Goal: Communication & Community: Participate in discussion

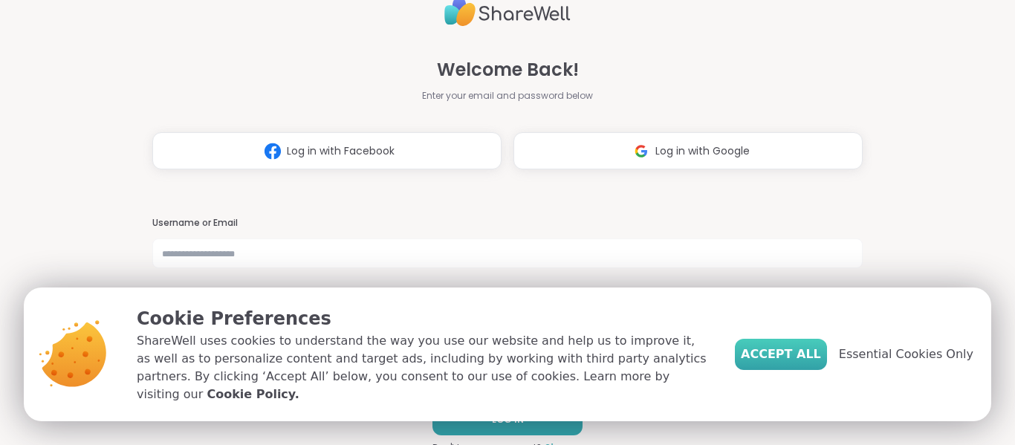
click at [795, 363] on span "Accept All" at bounding box center [781, 354] width 80 height 18
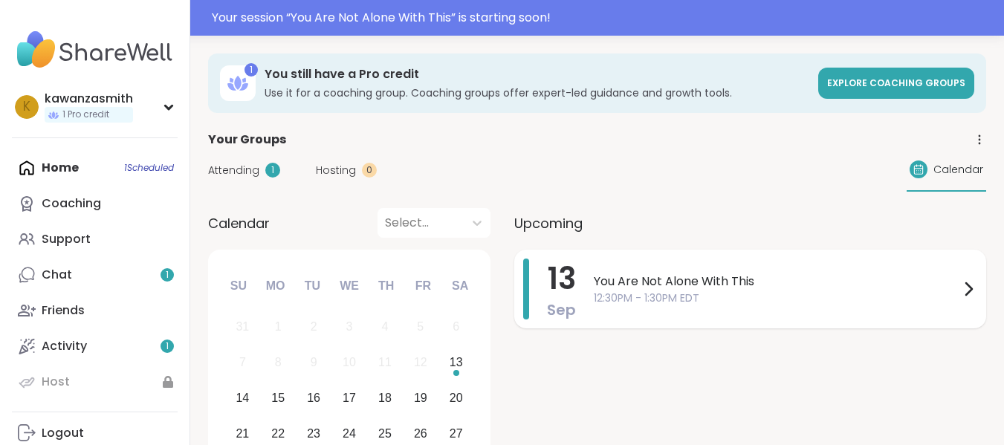
click at [686, 289] on span "You Are Not Alone With This" at bounding box center [776, 282] width 365 height 18
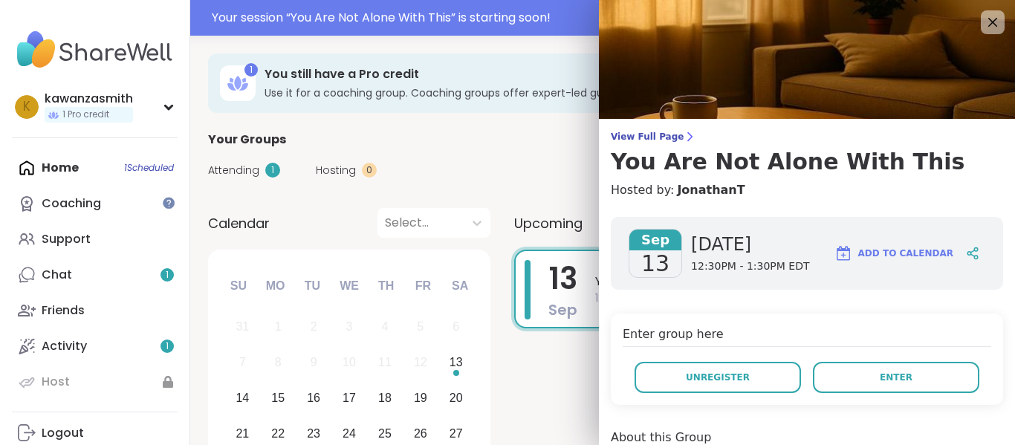
scroll to position [51, 0]
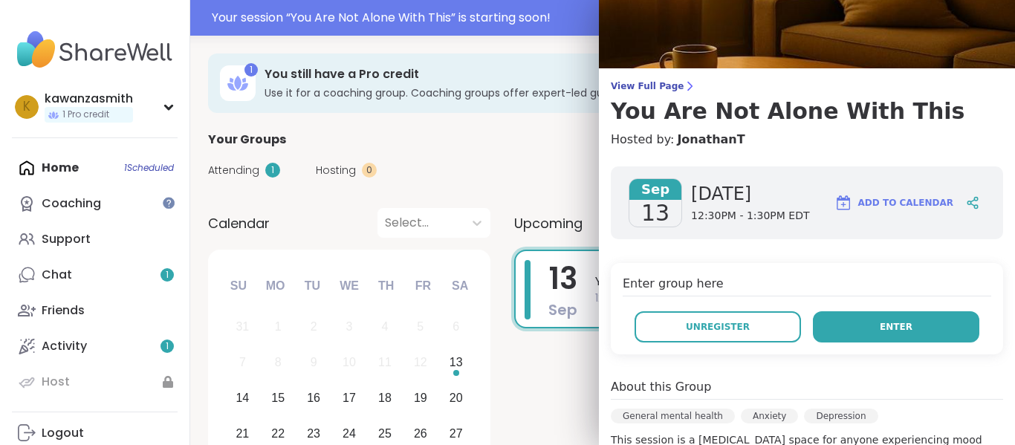
click at [843, 336] on button "Enter" at bounding box center [896, 326] width 166 height 31
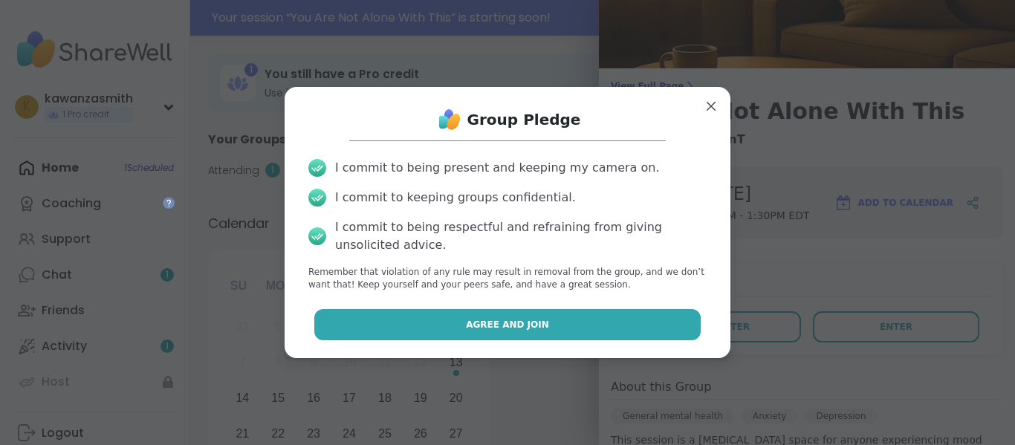
click at [570, 325] on button "Agree and Join" at bounding box center [507, 324] width 387 height 31
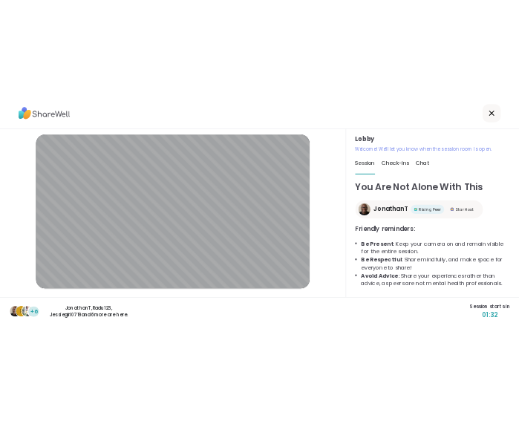
scroll to position [88, 0]
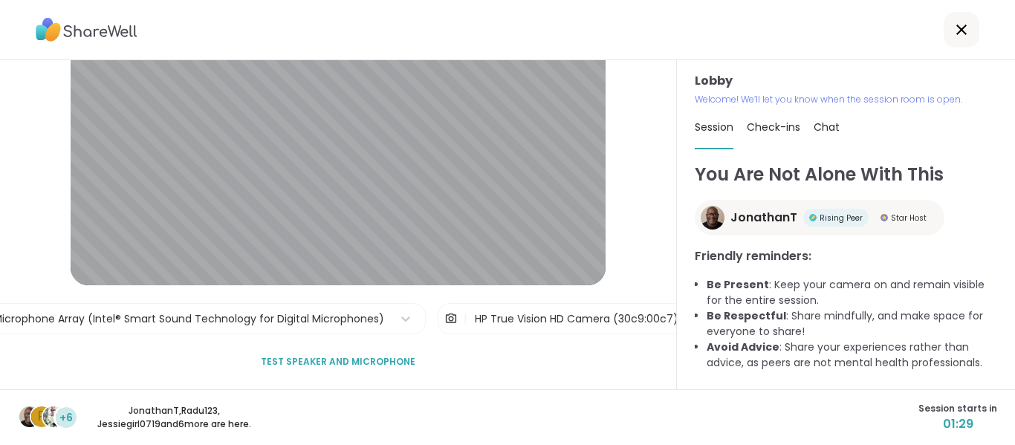
click at [390, 357] on span "Test speaker and microphone" at bounding box center [338, 361] width 155 height 13
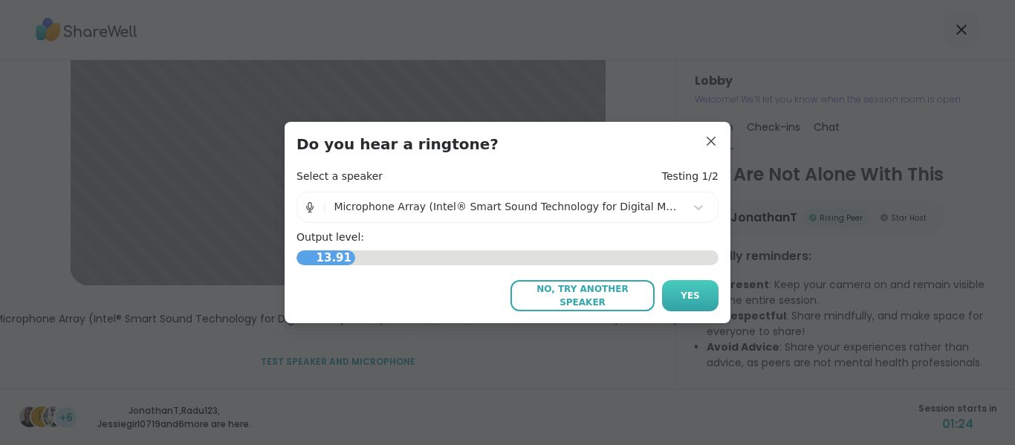
click at [680, 291] on span "Yes" at bounding box center [689, 295] width 19 height 13
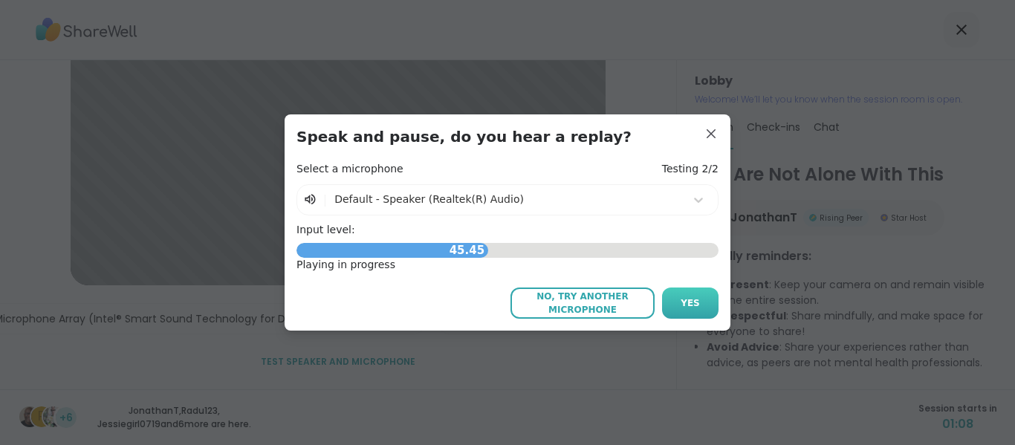
click at [689, 314] on button "Yes" at bounding box center [690, 302] width 56 height 31
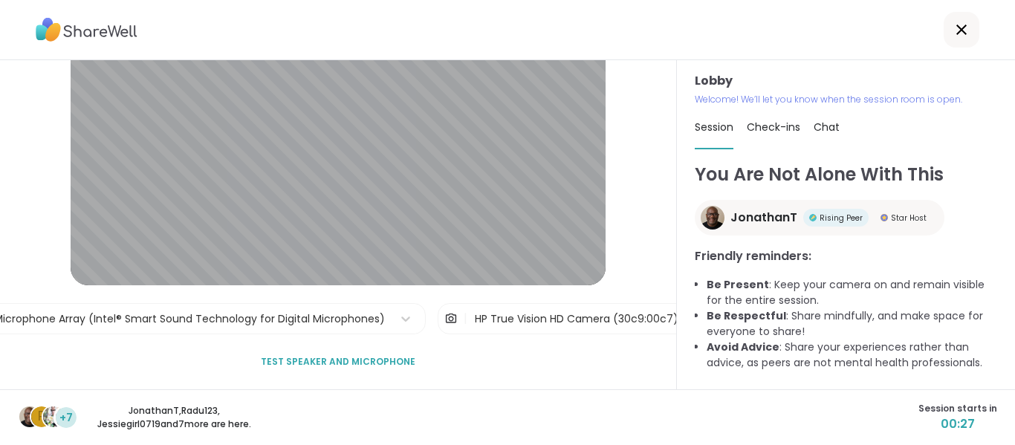
drag, startPoint x: 1014, startPoint y: 135, endPoint x: 895, endPoint y: 140, distance: 118.9
click at [895, 140] on html "Lobby | Microphone Array (Intel® Smart Sound Technology for Digital Microphones…" at bounding box center [507, 222] width 1015 height 445
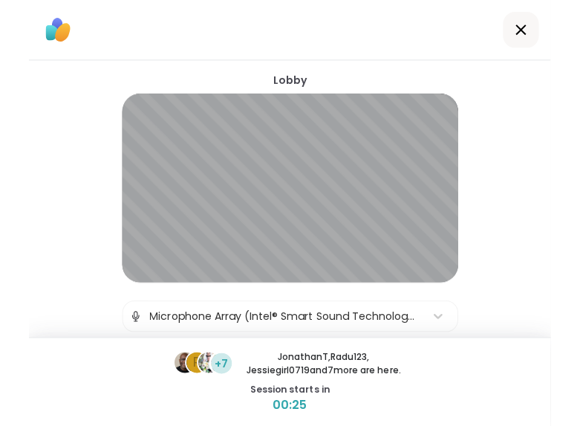
scroll to position [0, 0]
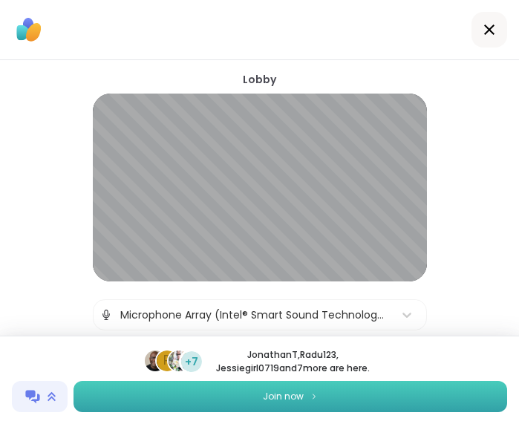
click at [360, 397] on button "Join now" at bounding box center [291, 396] width 434 height 31
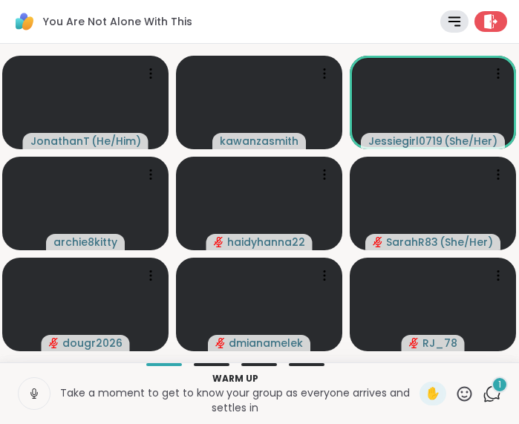
click at [28, 389] on icon at bounding box center [33, 393] width 13 height 13
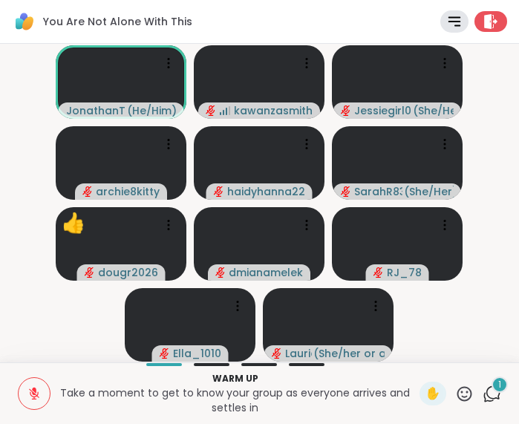
click at [471, 329] on video-player-container "JonathanT ( He/Him ) kawanzasmith Jessiegirl0719 ( She/Her ) archie8kitty haidy…" at bounding box center [259, 203] width 501 height 307
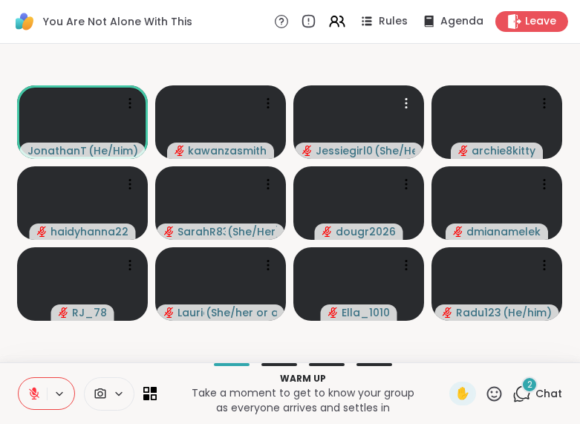
click at [513, 391] on icon at bounding box center [522, 394] width 19 height 19
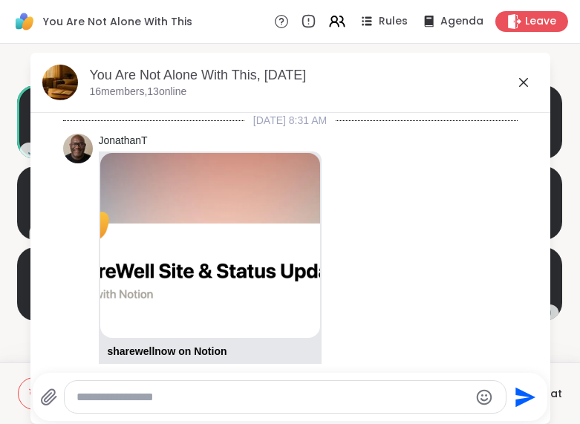
click at [548, 68] on video-player-container "JonathanT ( He/Him ) kawanzasmith Jessiegirl0719 ( She/Her ) archie8kitty haidy…" at bounding box center [290, 203] width 562 height 307
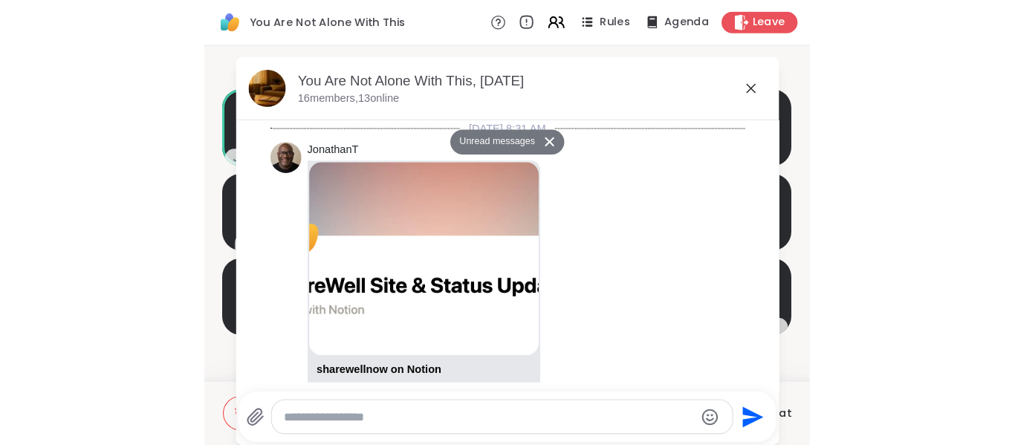
scroll to position [1209, 0]
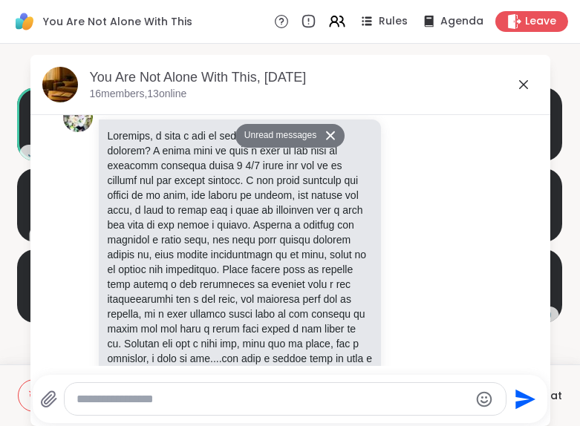
click at [515, 94] on icon at bounding box center [524, 85] width 18 height 18
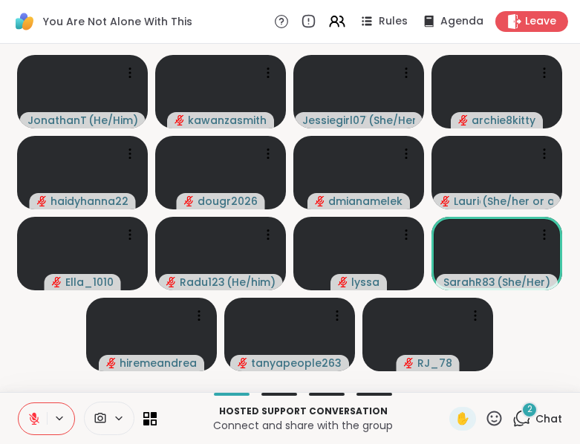
click at [545, 345] on video-player-container "JonathanT ( He/Him ) kawanzasmith Jessiegirl0719 ( She/Her ) archie8kitty haidy…" at bounding box center [290, 218] width 562 height 336
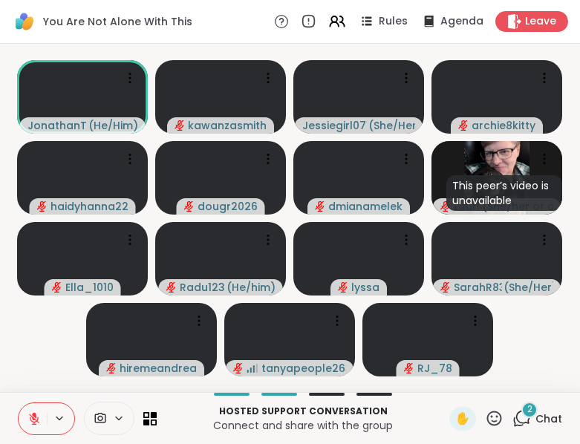
click at [120, 419] on icon at bounding box center [119, 418] width 6 height 3
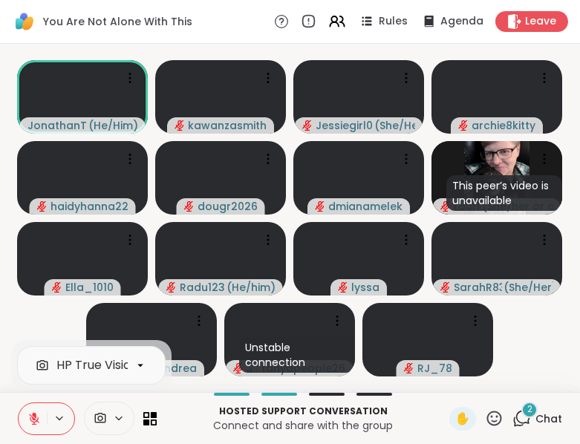
click at [120, 419] on icon at bounding box center [119, 418] width 6 height 3
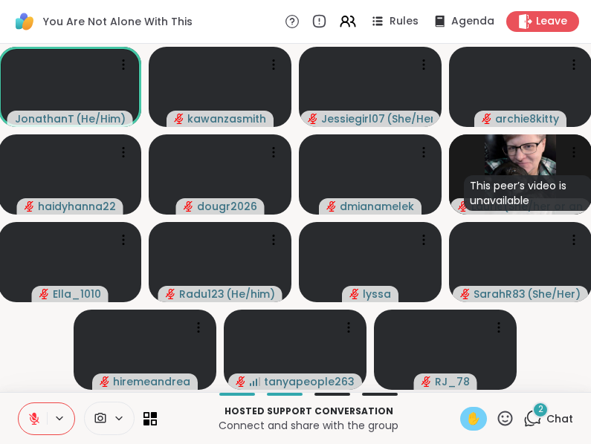
click at [466, 419] on span "✋" at bounding box center [473, 419] width 15 height 18
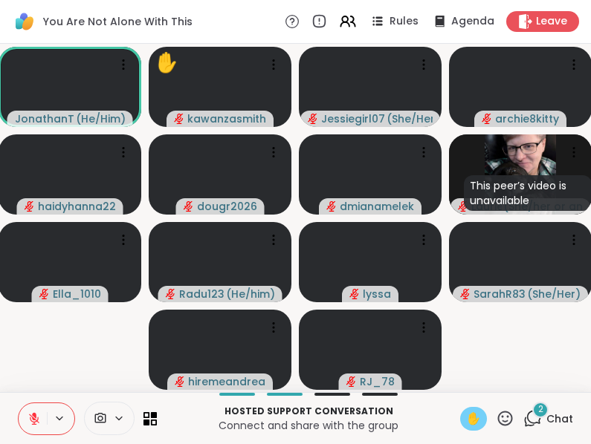
click at [466, 416] on span "✋" at bounding box center [473, 419] width 15 height 18
click at [495, 417] on icon at bounding box center [504, 418] width 19 height 19
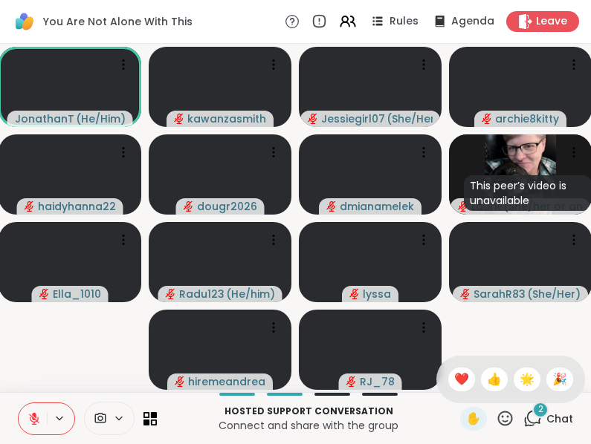
click at [495, 419] on icon at bounding box center [504, 418] width 19 height 19
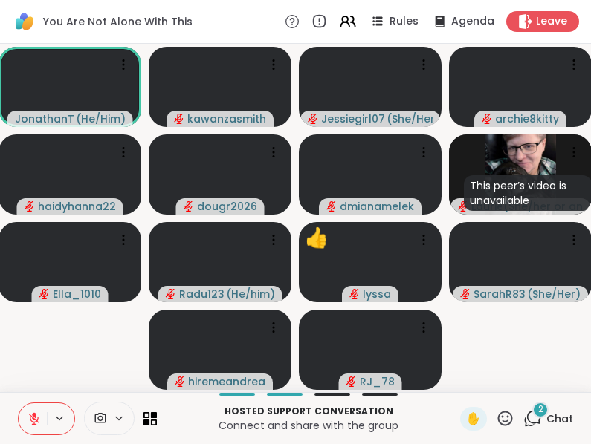
click at [497, 420] on icon at bounding box center [504, 418] width 19 height 19
click at [495, 336] on video-player-container "JonathanT ( He/Him ) kawanzasmith Jessiegirl0719 ( She/Her ) archie8kitty haidy…" at bounding box center [295, 218] width 573 height 336
click at [498, 420] on icon at bounding box center [505, 418] width 15 height 15
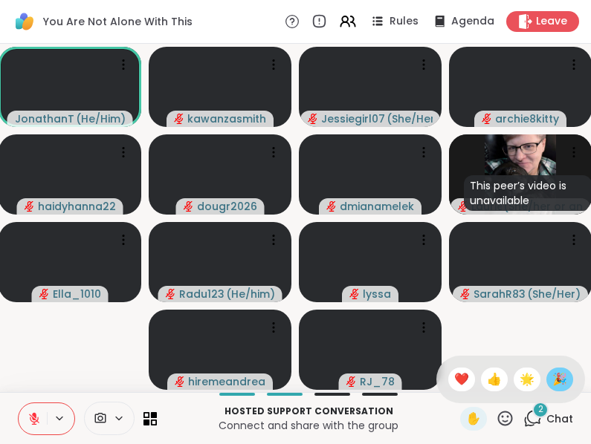
click at [552, 383] on span "🎉" at bounding box center [559, 380] width 15 height 18
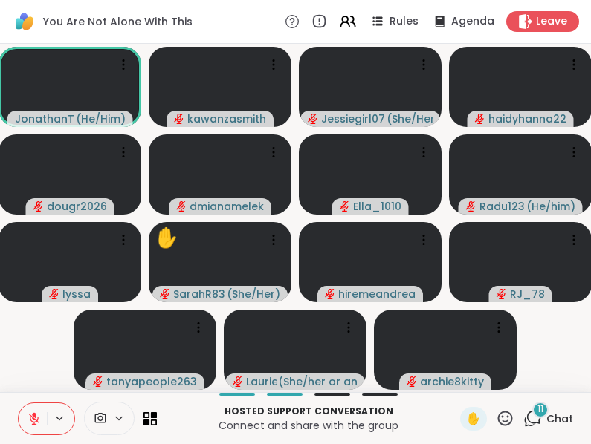
click at [532, 417] on div "11" at bounding box center [540, 410] width 16 height 16
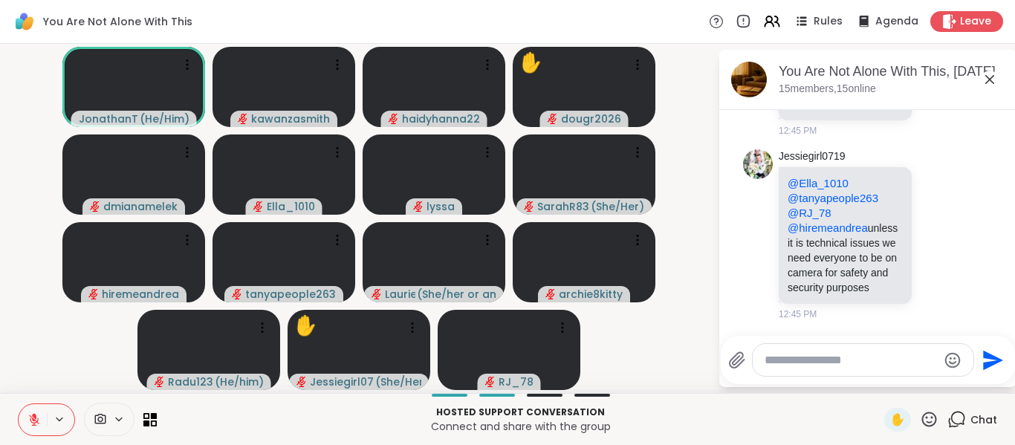
scroll to position [7837, 0]
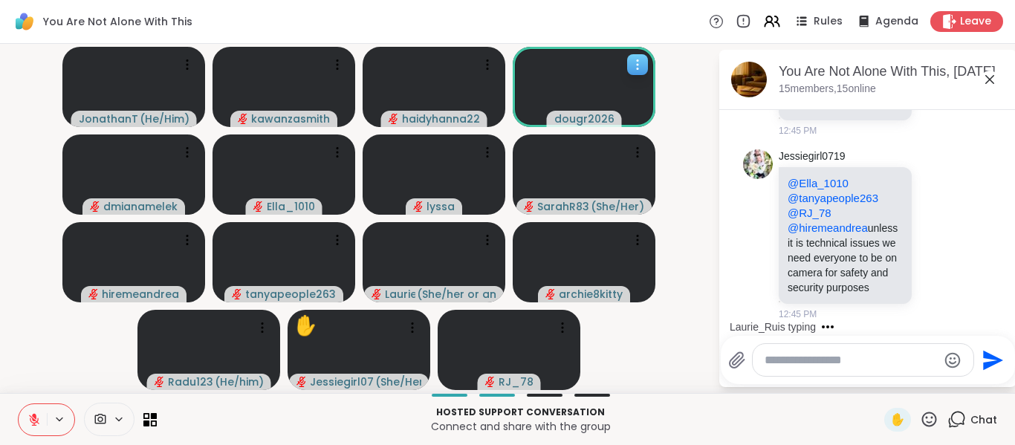
click at [634, 65] on icon at bounding box center [637, 64] width 15 height 15
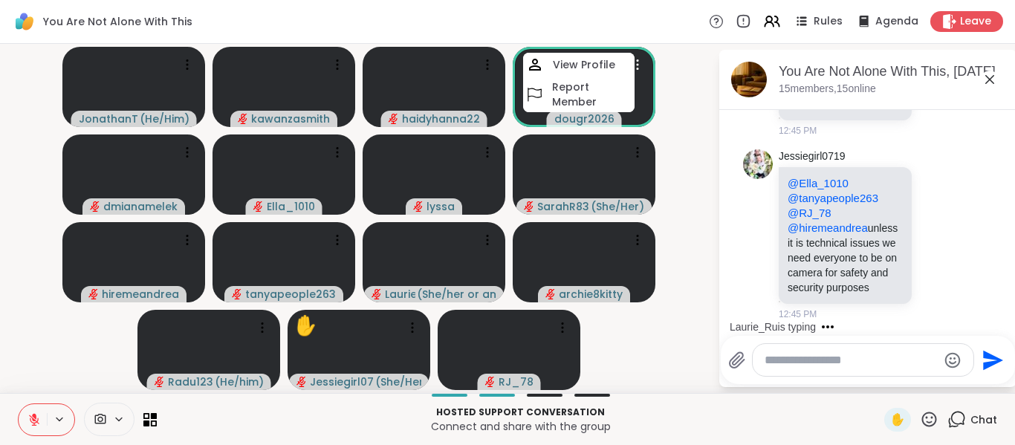
click at [692, 148] on video-player-container "JonathanT ( He/Him ) kawanzasmith haidyhanna22 dougr2026 View Profile Report Me…" at bounding box center [359, 218] width 700 height 337
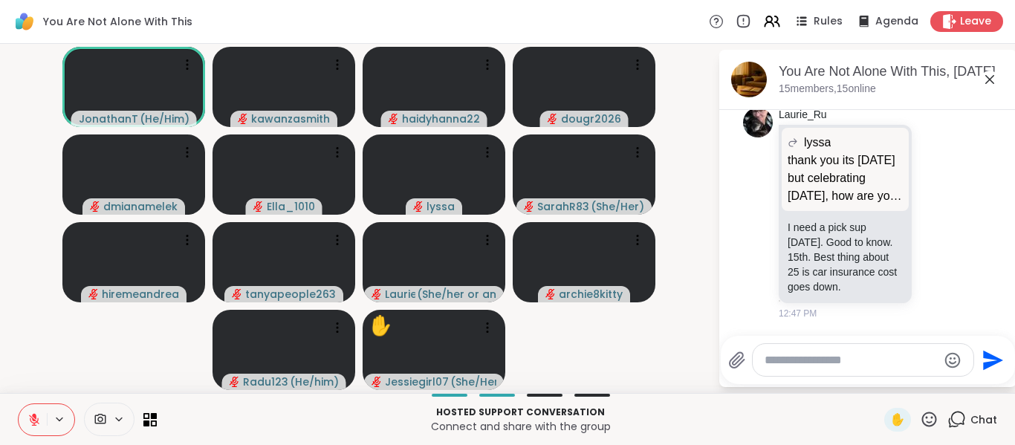
scroll to position [8395, 0]
click at [192, 63] on icon at bounding box center [187, 64] width 15 height 15
click at [694, 367] on video-player-container "JonathanT ( He/Him ) kawanzasmith haidyhanna22 dougr2026 dmianamelek Ella_1010 …" at bounding box center [359, 218] width 700 height 337
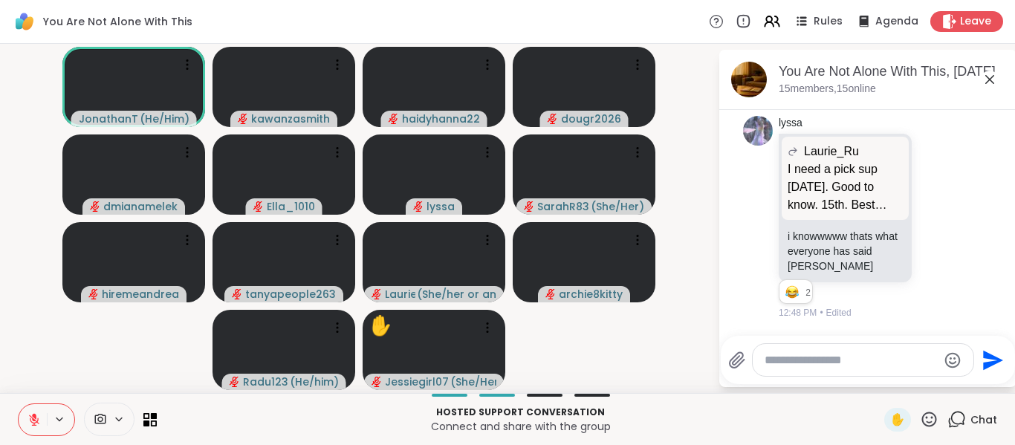
scroll to position [8654, 0]
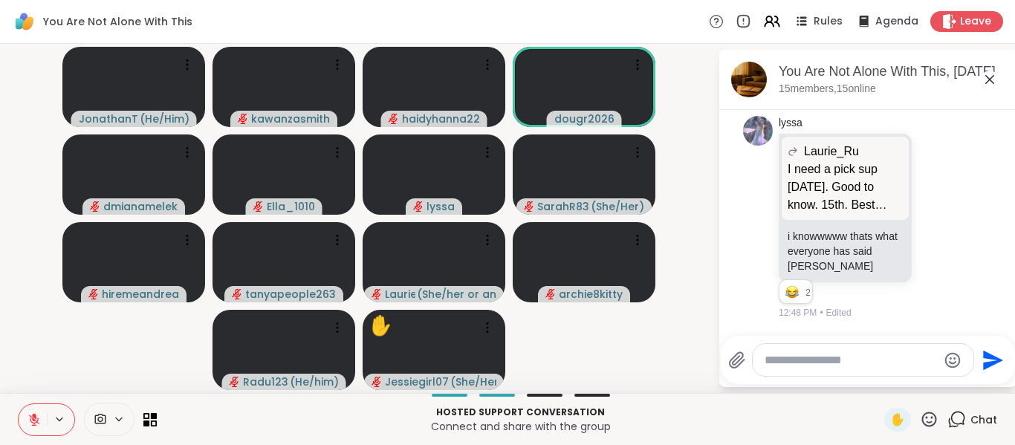
click at [920, 417] on icon at bounding box center [929, 419] width 19 height 19
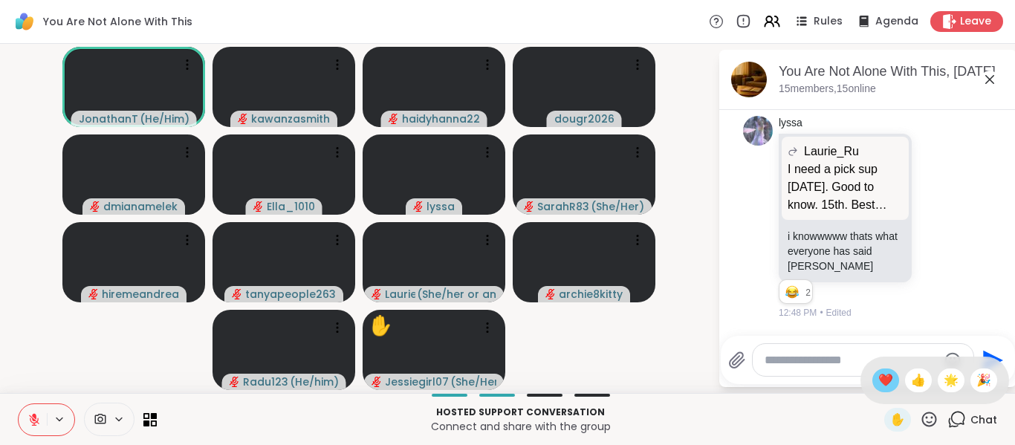
click at [878, 380] on span "❤️" at bounding box center [885, 380] width 15 height 18
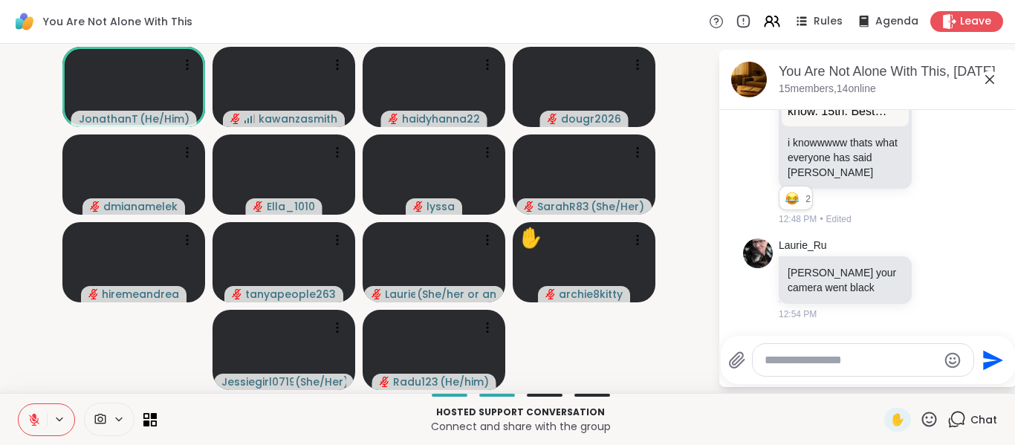
scroll to position [8769, 0]
click at [566, 356] on video-player-container "JonathanT ( He/Him ) kawanzasmith haidyhanna22 dougr2026 dmianamelek Ella_1010 …" at bounding box center [359, 218] width 700 height 337
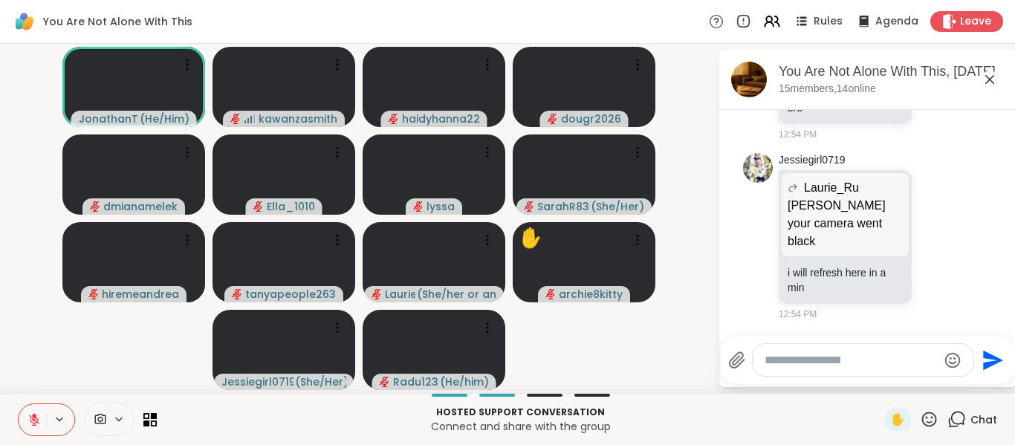
scroll to position [9096, 0]
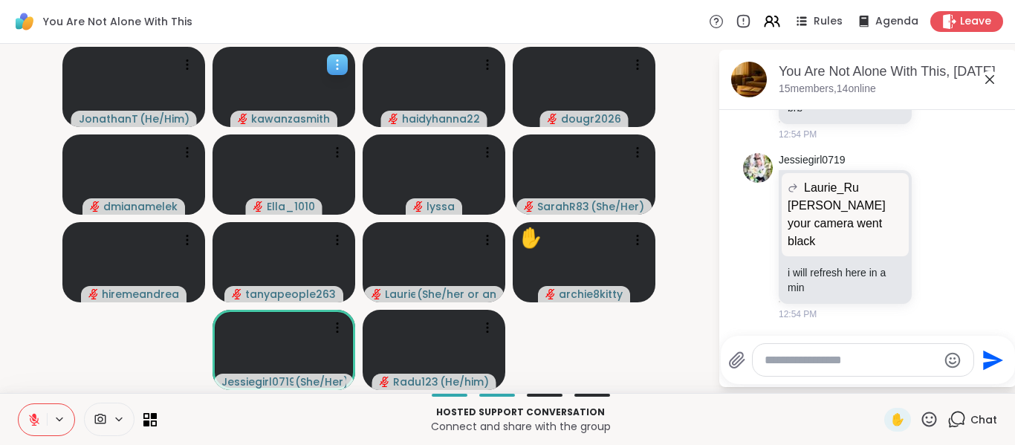
click at [332, 67] on icon at bounding box center [337, 64] width 15 height 15
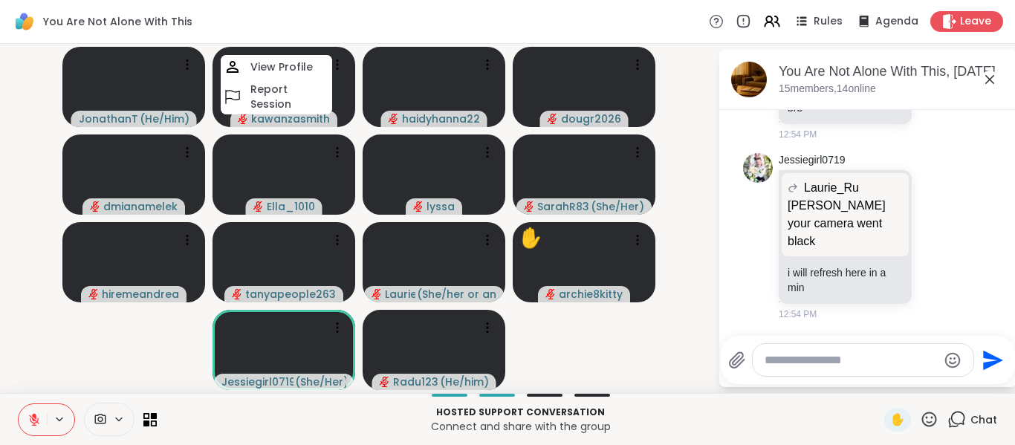
click at [325, 20] on div "You Are Not Alone With This Rules Agenda Leave" at bounding box center [507, 22] width 1015 height 44
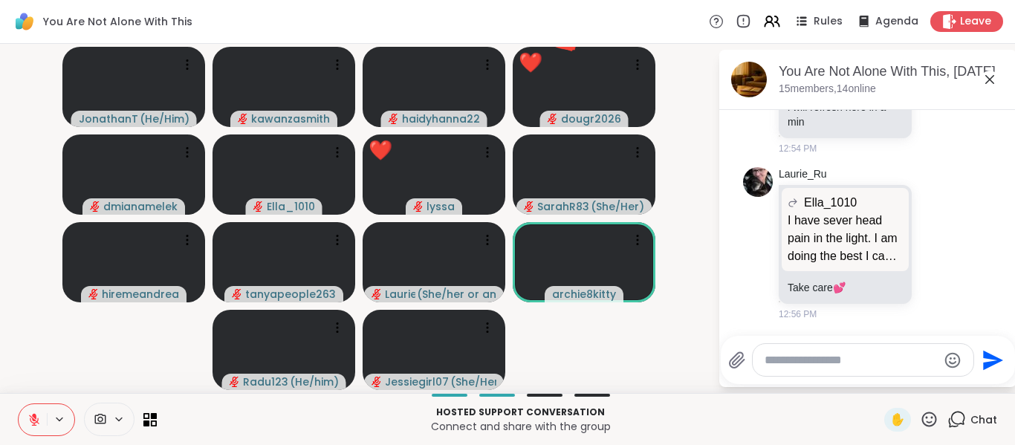
scroll to position [9262, 0]
click at [920, 423] on icon at bounding box center [929, 419] width 19 height 19
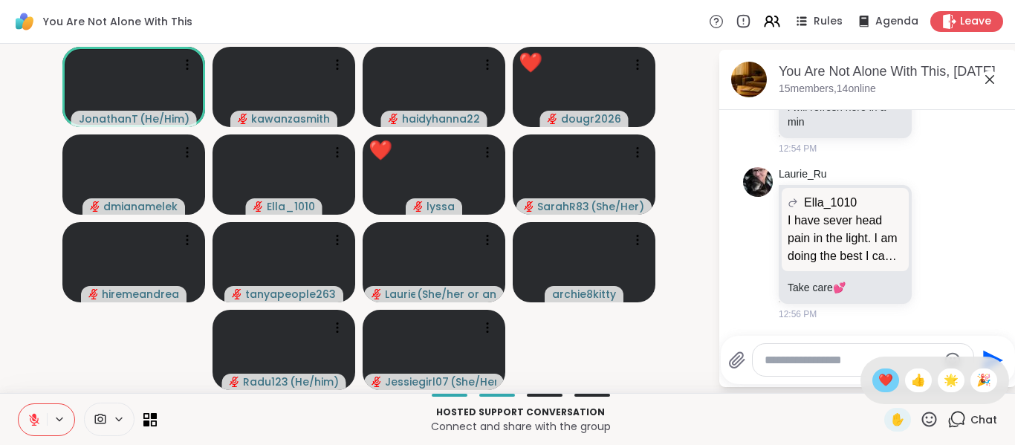
click at [878, 379] on span "❤️" at bounding box center [885, 380] width 15 height 18
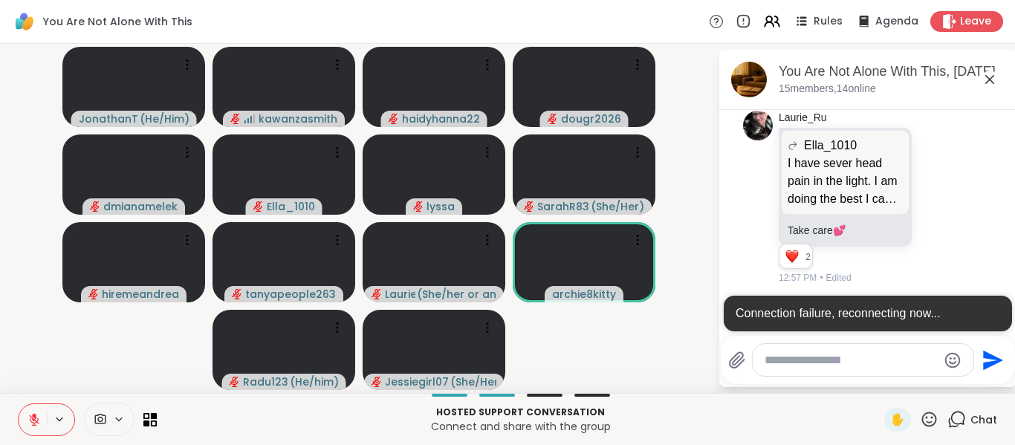
scroll to position [9254, 0]
click at [920, 420] on icon at bounding box center [929, 419] width 19 height 19
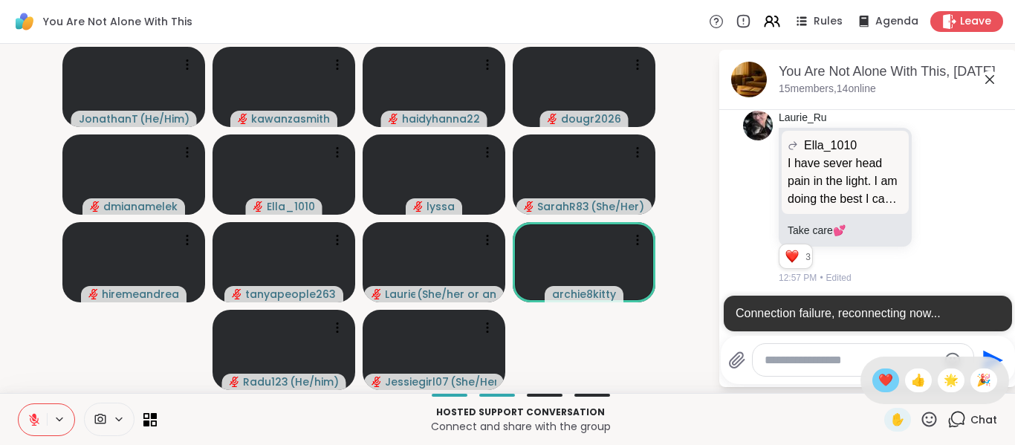
click at [878, 384] on span "❤️" at bounding box center [885, 380] width 15 height 18
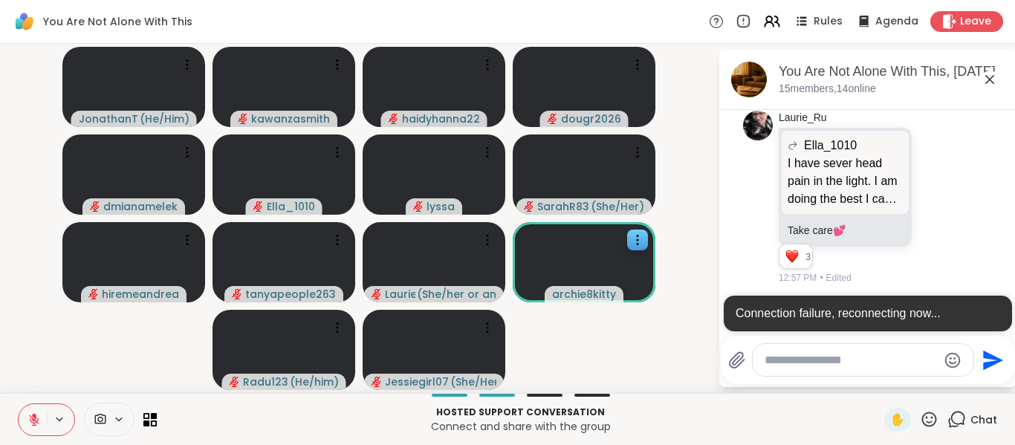
click at [637, 243] on icon at bounding box center [637, 240] width 15 height 15
click at [689, 250] on video-player-container "JonathanT ( He/Him ) kawanzasmith haidyhanna22 dougr2026 dmianamelek Ella_1010 …" at bounding box center [359, 218] width 700 height 337
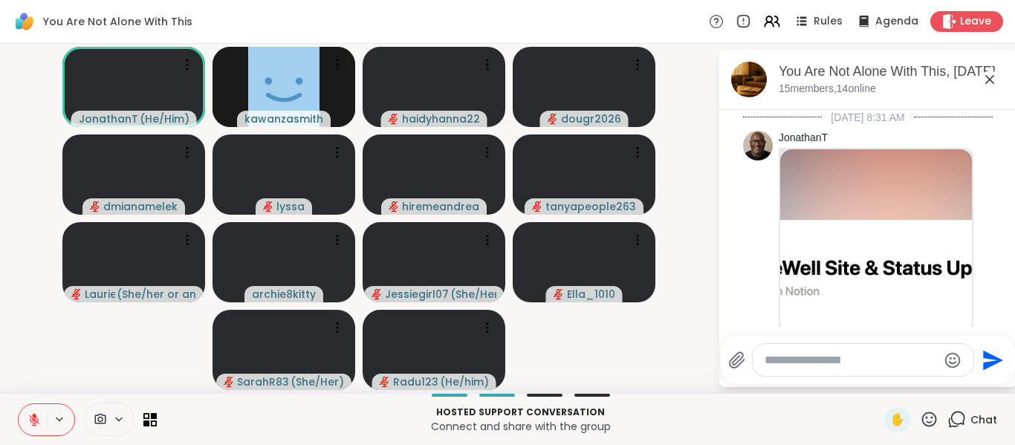
scroll to position [9203, 0]
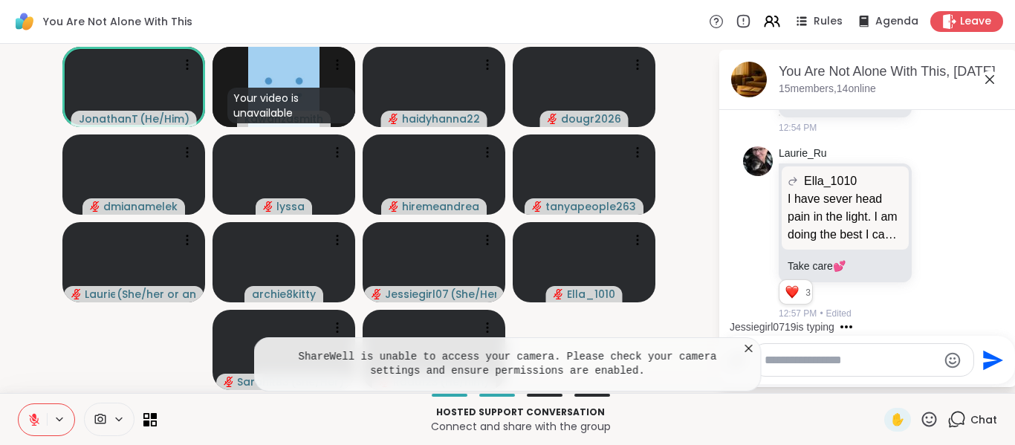
click at [698, 277] on video-player-container "JonathanT ( He/Him ) Your video is unavailable kawanzasmith haidyhanna22 dougr2…" at bounding box center [359, 218] width 700 height 337
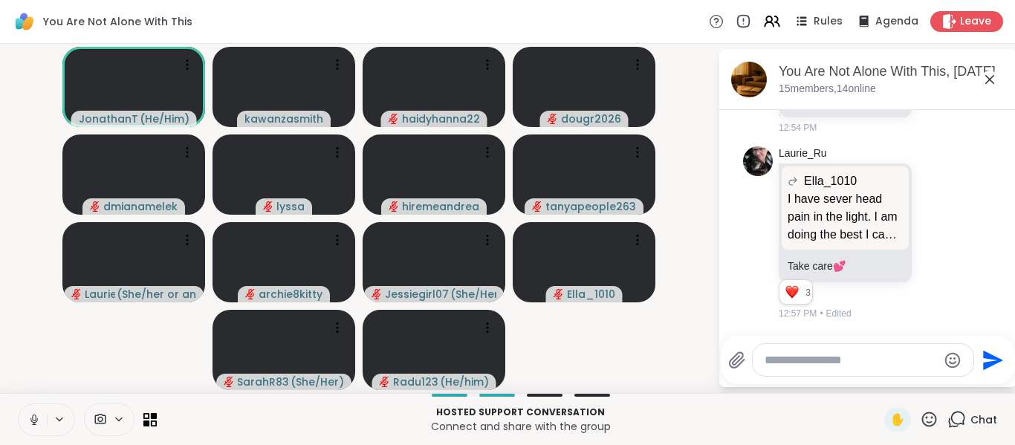
click at [35, 414] on icon at bounding box center [34, 417] width 4 height 7
click at [59, 420] on icon at bounding box center [59, 418] width 6 height 3
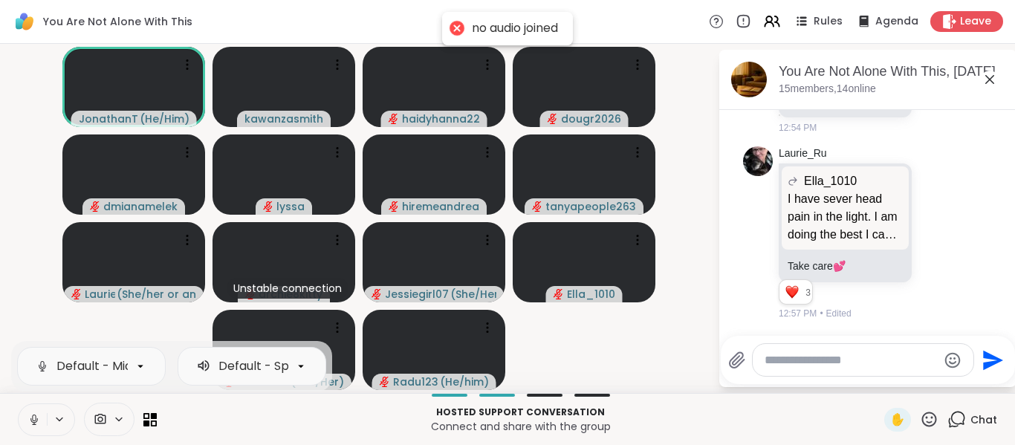
click at [91, 330] on video-player-container "JonathanT ( He/Him ) kawanzasmith haidyhanna22 dougr2026 dmianamelek [PERSON_NA…" at bounding box center [359, 218] width 700 height 337
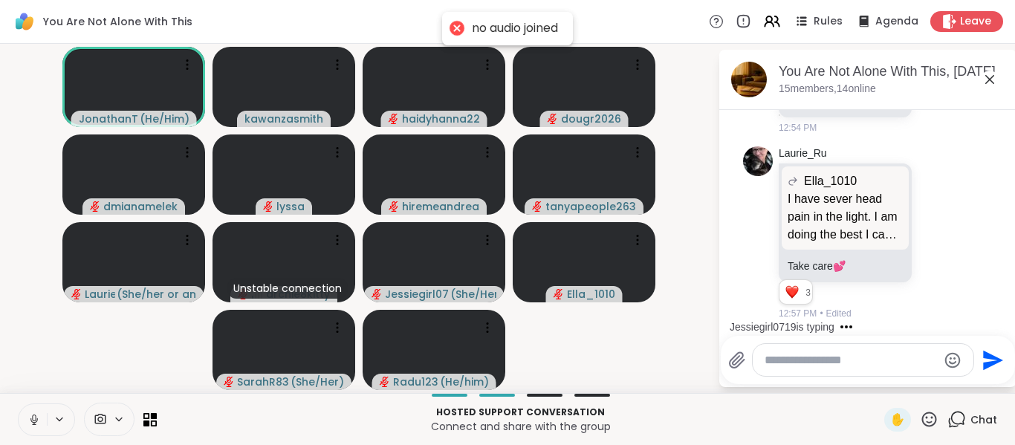
click at [34, 419] on icon at bounding box center [33, 419] width 13 height 13
drag, startPoint x: 633, startPoint y: 329, endPoint x: 33, endPoint y: 259, distance: 603.5
click at [633, 329] on video-player-container "JonathanT ( He/Him ) kawanzasmith haidyhanna22 dougr2026 dmianamelek [PERSON_NA…" at bounding box center [359, 218] width 700 height 337
click at [446, 30] on div at bounding box center [456, 28] width 21 height 21
click at [33, 414] on icon at bounding box center [33, 419] width 13 height 13
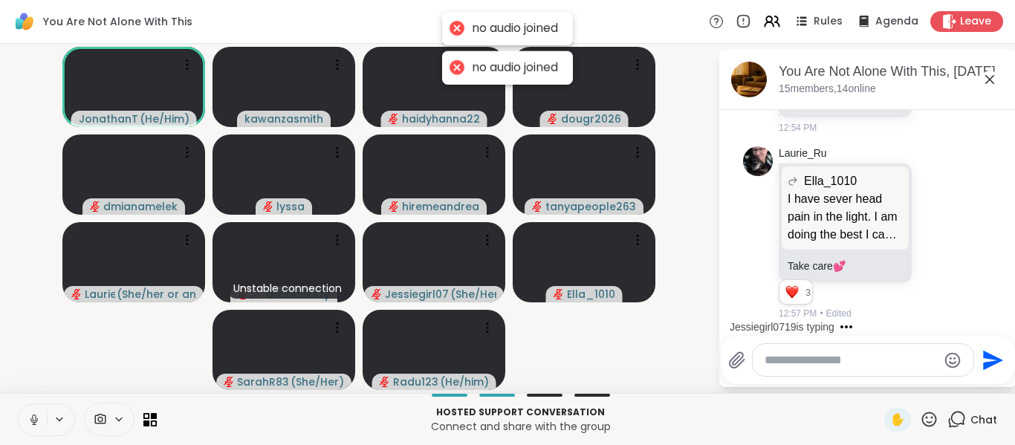
click at [57, 420] on icon at bounding box center [59, 419] width 12 height 13
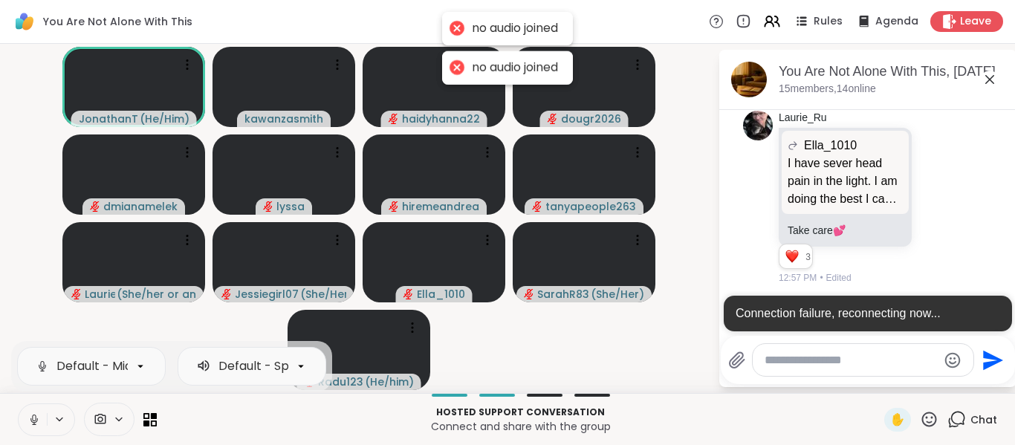
click at [59, 417] on icon at bounding box center [59, 419] width 12 height 13
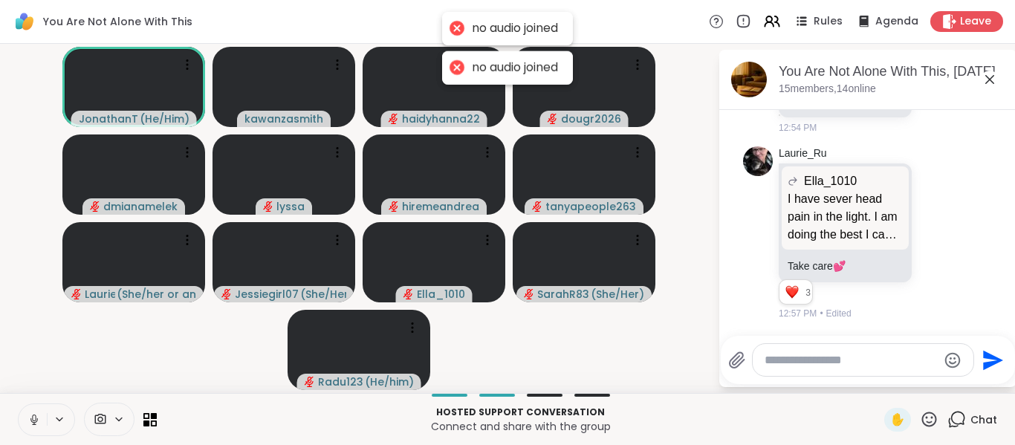
click at [59, 417] on icon at bounding box center [59, 419] width 12 height 13
